Goal: Transaction & Acquisition: Purchase product/service

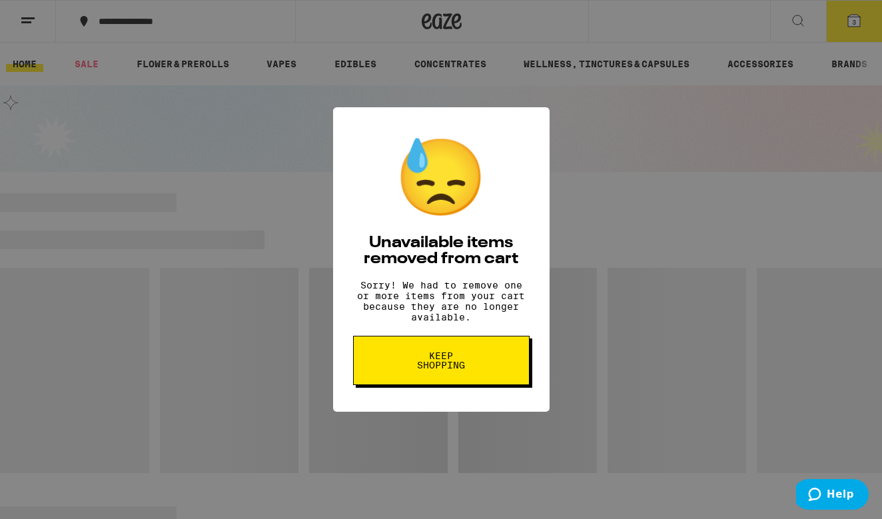
click at [459, 365] on span "Keep Shopping" at bounding box center [441, 360] width 69 height 19
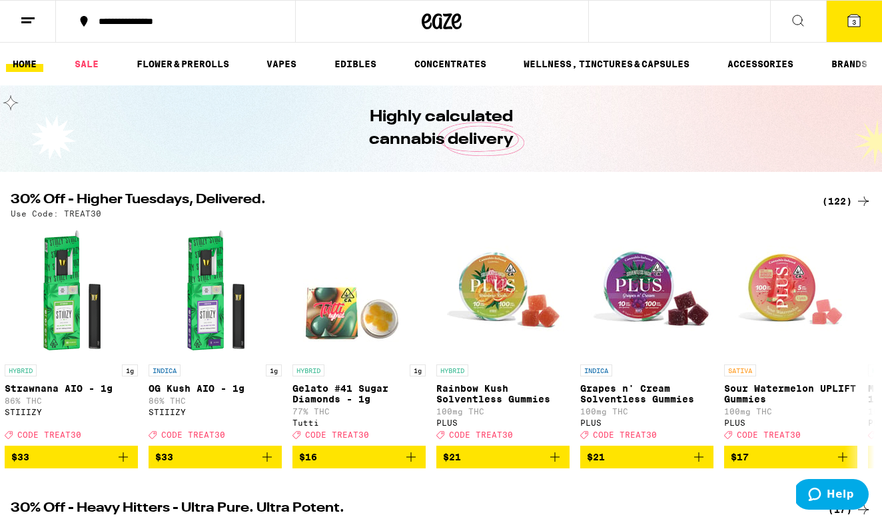
click at [838, 196] on div "(122)" at bounding box center [846, 201] width 49 height 16
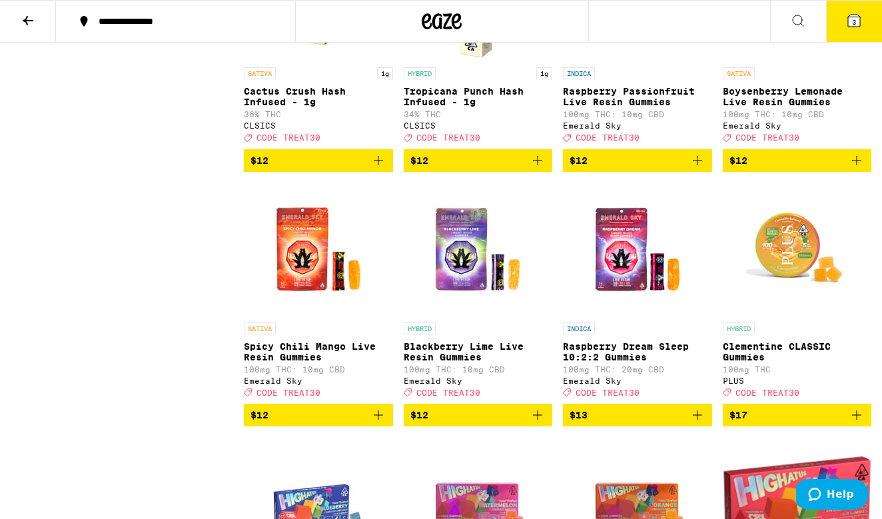
scroll to position [1519, 0]
